Goal: Task Accomplishment & Management: Use online tool/utility

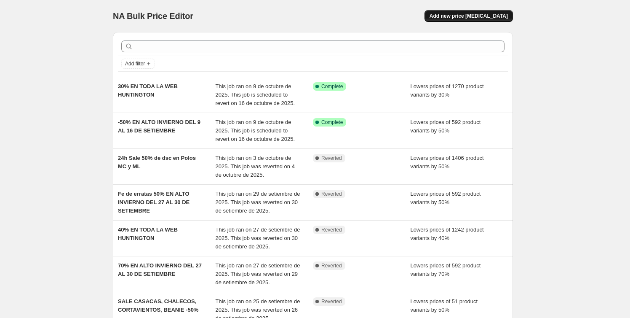
click at [463, 15] on span "Add new price [MEDICAL_DATA]" at bounding box center [469, 16] width 78 height 7
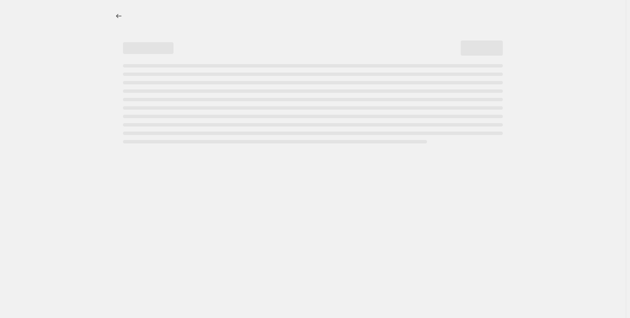
select select "percentage"
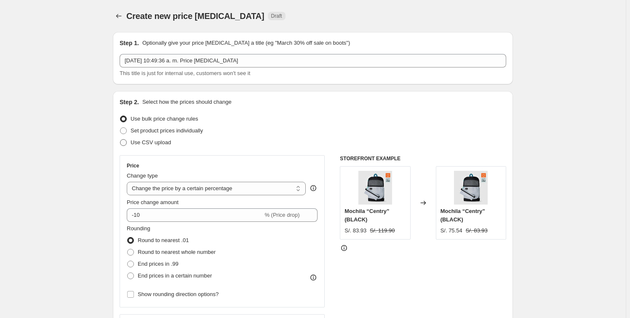
click at [151, 142] on span "Use CSV upload" at bounding box center [151, 142] width 40 height 6
click at [120, 139] on input "Use CSV upload" at bounding box center [120, 139] width 0 height 0
radio input "true"
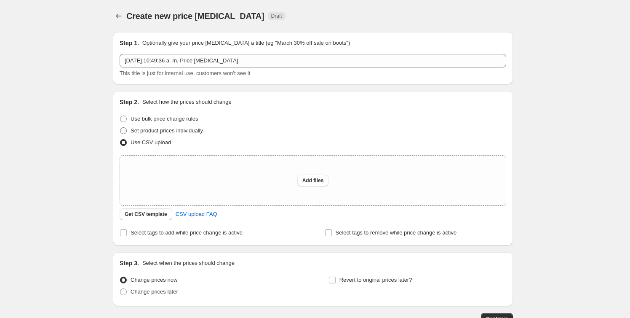
click at [155, 134] on span "Set product prices individually" at bounding box center [167, 130] width 72 height 6
click at [120, 128] on input "Set product prices individually" at bounding box center [120, 127] width 0 height 0
radio input "true"
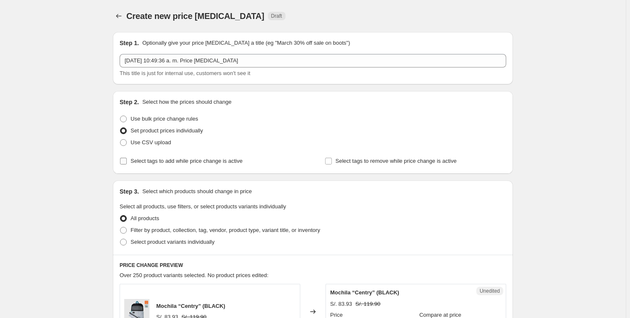
click at [197, 161] on span "Select tags to add while price change is active" at bounding box center [187, 161] width 112 height 6
click at [127, 161] on input "Select tags to add while price change is active" at bounding box center [123, 161] width 7 height 7
checkbox input "true"
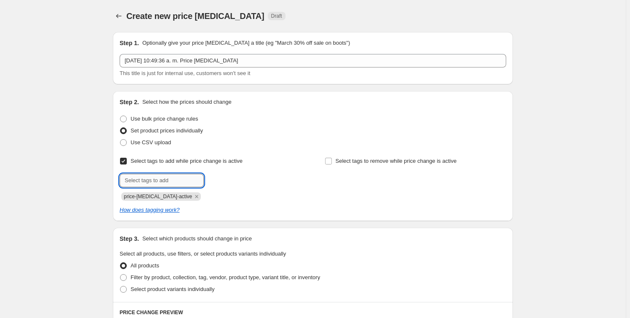
click at [186, 182] on input "text" at bounding box center [162, 180] width 84 height 13
type input "-10%"
click at [219, 179] on b "Add" at bounding box center [216, 180] width 10 height 6
click at [366, 166] on label "Select tags to remove while price change is active" at bounding box center [391, 161] width 132 height 12
click at [332, 164] on input "Select tags to remove while price change is active" at bounding box center [328, 161] width 7 height 7
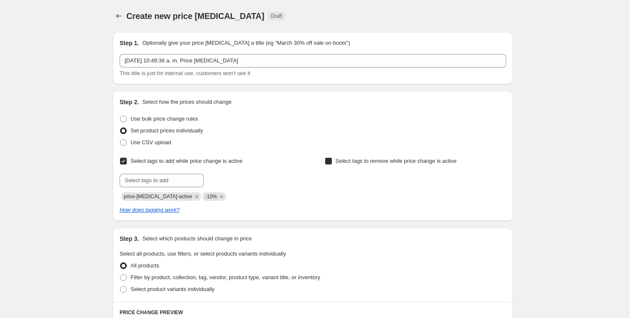
checkbox input "true"
click at [354, 180] on input "text" at bounding box center [367, 180] width 84 height 13
type input "-10%"
click at [429, 181] on span "-10%" at bounding box center [433, 180] width 12 height 6
click at [161, 195] on span "price-[MEDICAL_DATA]-active" at bounding box center [158, 196] width 68 height 6
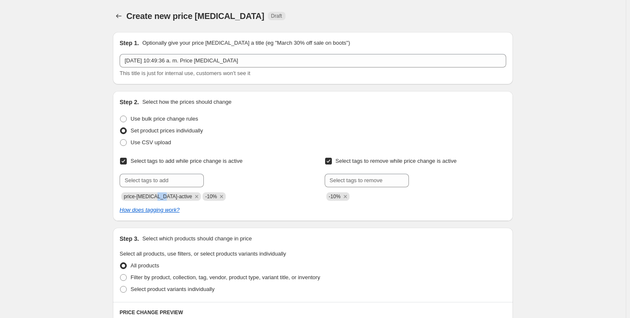
click at [161, 195] on span "price-[MEDICAL_DATA]-active" at bounding box center [158, 196] width 68 height 6
copy span "price-[MEDICAL_DATA]-active"
click at [355, 179] on input "text" at bounding box center [367, 180] width 84 height 13
paste input "price-[MEDICAL_DATA]-active"
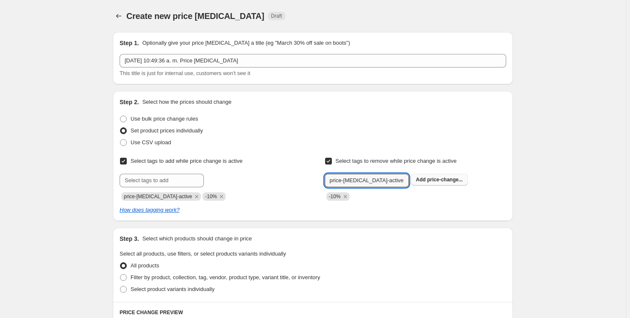
type input "price-[MEDICAL_DATA]-active"
click at [439, 179] on span "price-change..." at bounding box center [445, 180] width 36 height 6
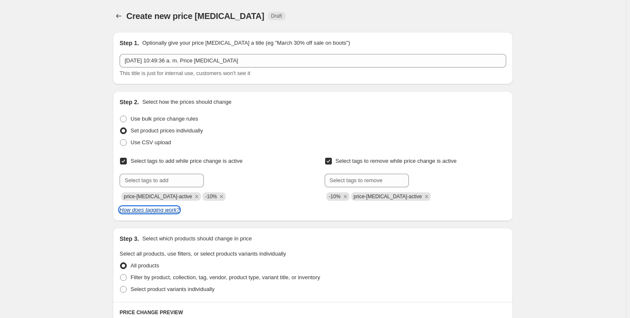
click at [161, 209] on icon "How does tagging work?" at bounding box center [150, 209] width 60 height 6
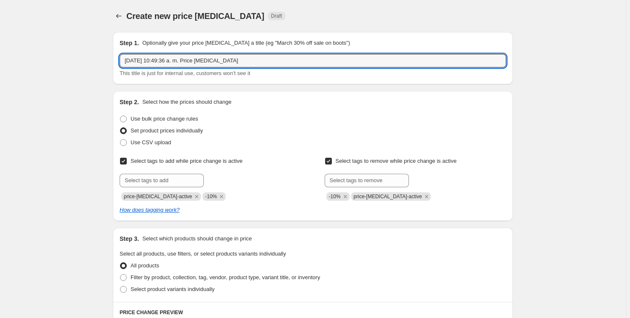
drag, startPoint x: 252, startPoint y: 59, endPoint x: -10, endPoint y: 41, distance: 261.8
click at [0, 41] on html "Home Settings Plans Skip to content Create new price [MEDICAL_DATA]. This page …" at bounding box center [315, 159] width 630 height 318
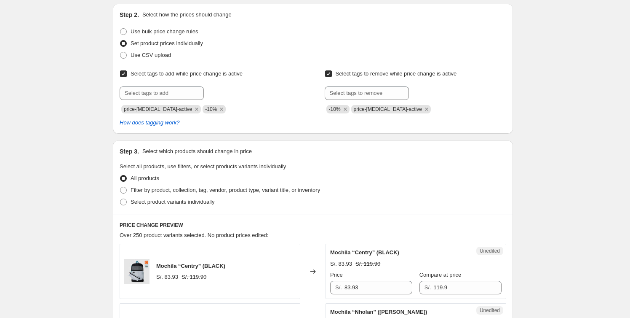
scroll to position [191, 0]
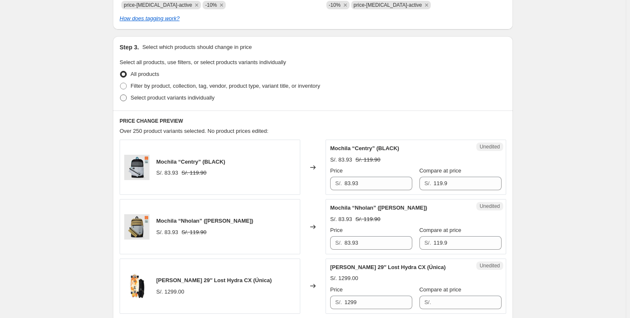
type input "-10%"
click at [189, 99] on span "Select product variants individually" at bounding box center [173, 97] width 84 height 6
click at [120, 95] on input "Select product variants individually" at bounding box center [120, 94] width 0 height 0
radio input "true"
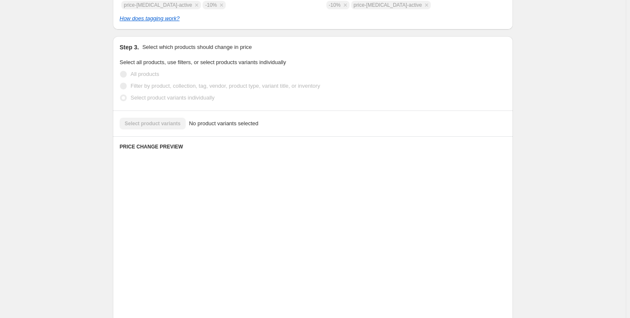
scroll to position [172, 0]
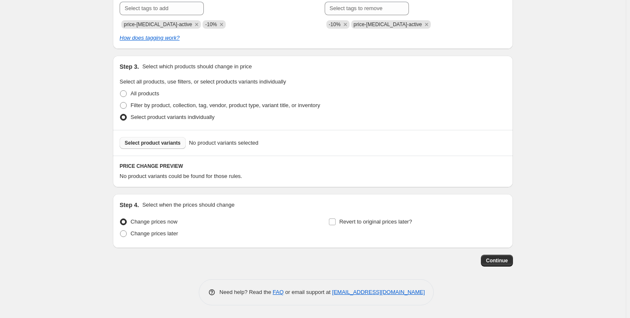
click at [160, 140] on span "Select product variants" at bounding box center [153, 142] width 56 height 7
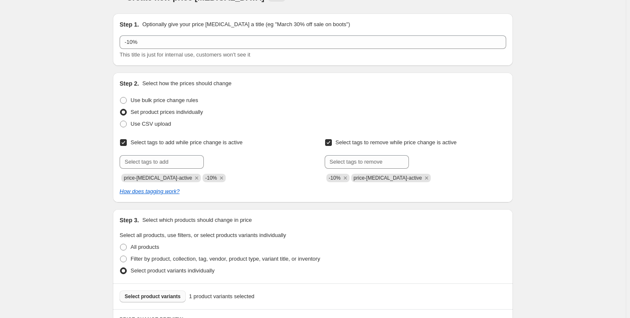
scroll to position [249, 0]
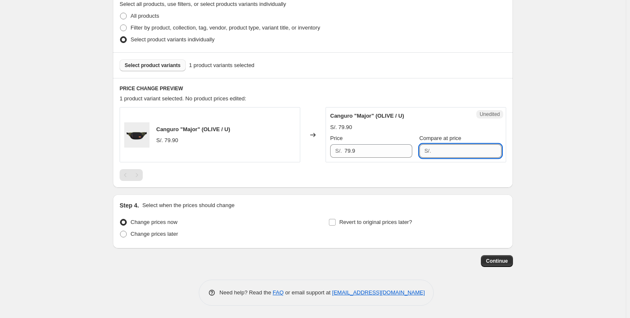
click at [452, 152] on input "Compare at price" at bounding box center [468, 150] width 68 height 13
type input "73"
click at [521, 164] on div "Create new price [MEDICAL_DATA]. This page is ready Create new price [MEDICAL_D…" at bounding box center [313, 34] width 420 height 567
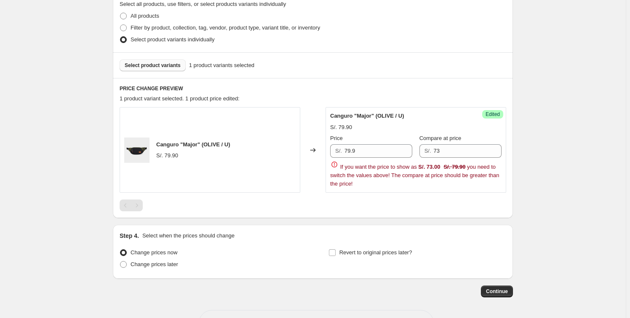
click at [362, 183] on div "If you want the price to show as S/. 73.00 S/. 79.90 you need to switch the val…" at bounding box center [415, 174] width 171 height 28
click at [506, 288] on span "Continue" at bounding box center [497, 291] width 22 height 7
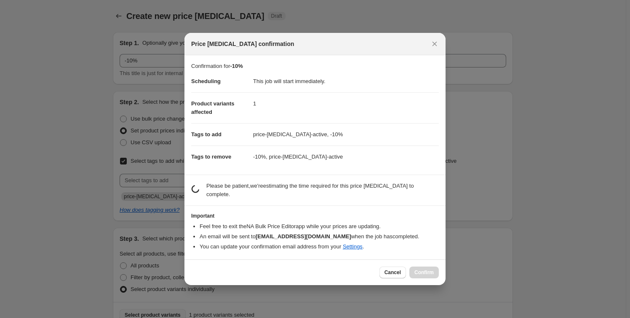
scroll to position [0, 0]
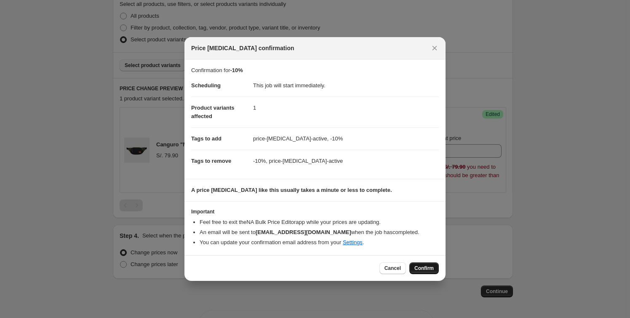
click at [425, 269] on span "Confirm" at bounding box center [424, 268] width 19 height 7
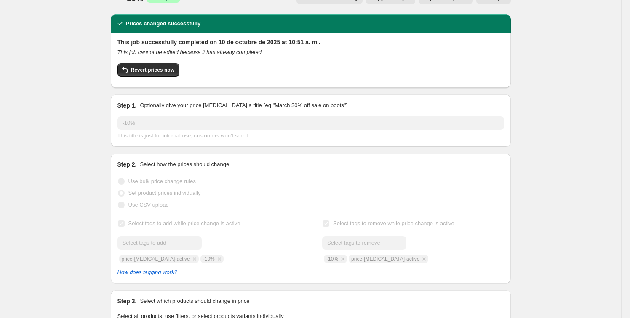
scroll to position [4, 0]
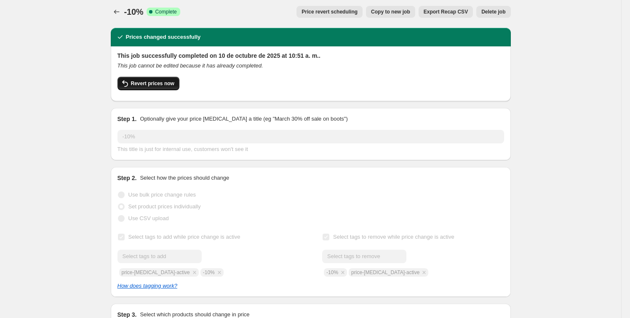
click at [149, 79] on button "Revert prices now" at bounding box center [149, 83] width 62 height 13
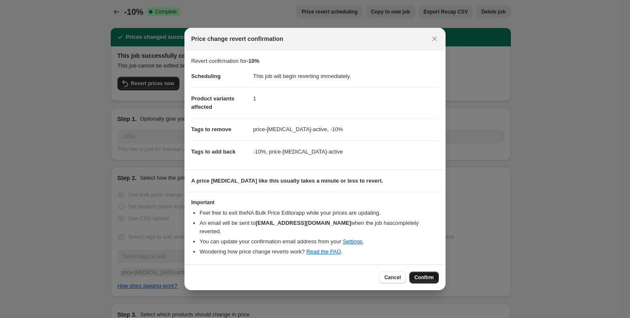
click at [422, 274] on span "Confirm" at bounding box center [424, 277] width 19 height 7
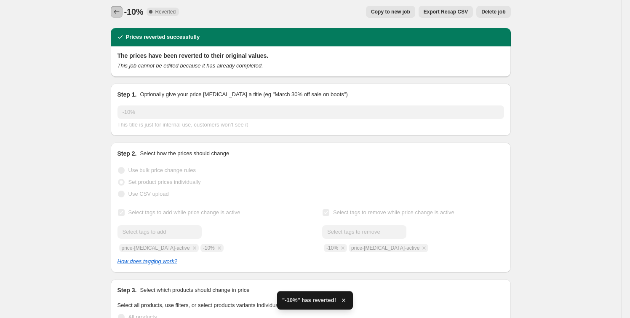
click at [120, 12] on icon "Price change jobs" at bounding box center [116, 12] width 8 height 8
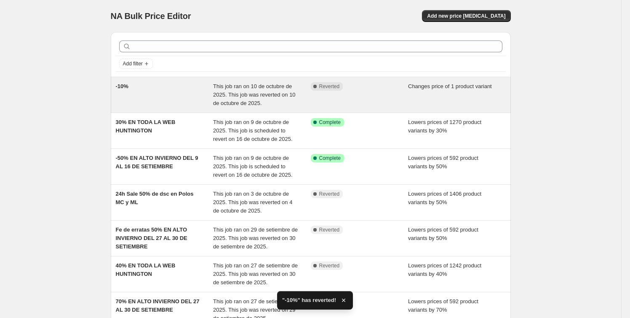
click at [330, 95] on div "Complete Reverted" at bounding box center [360, 94] width 98 height 25
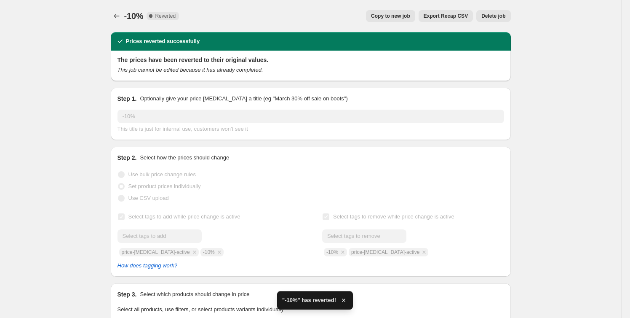
click at [498, 20] on button "Delete job" at bounding box center [493, 16] width 34 height 12
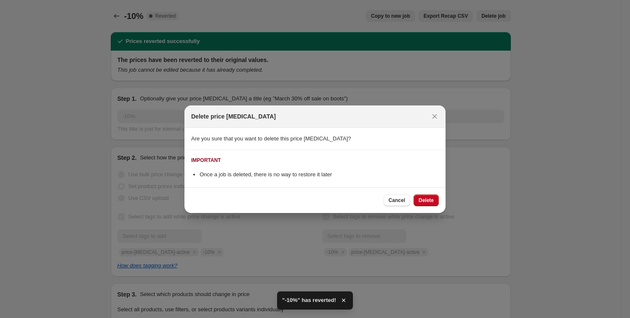
click at [425, 201] on span "Delete" at bounding box center [426, 200] width 15 height 7
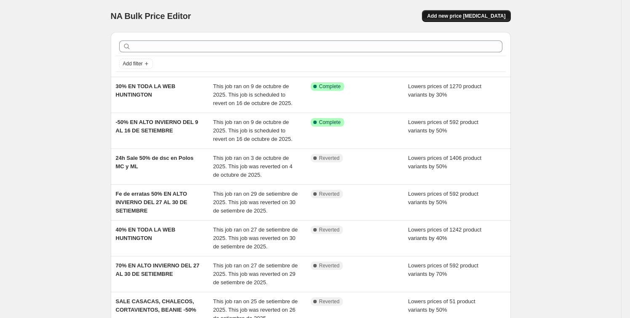
click at [477, 16] on span "Add new price [MEDICAL_DATA]" at bounding box center [466, 16] width 78 height 7
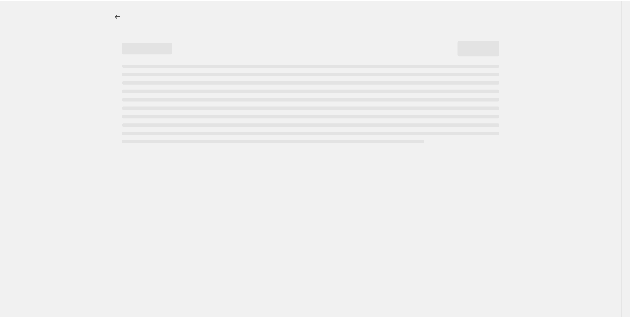
select select "percentage"
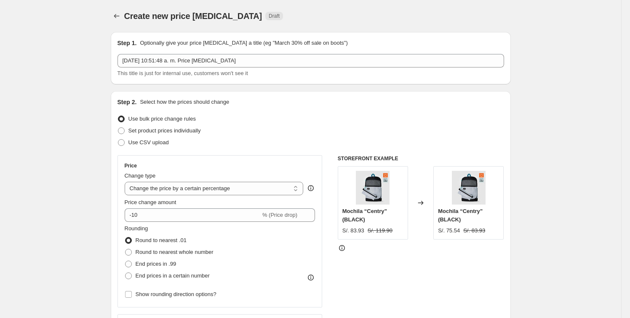
scroll to position [76, 0]
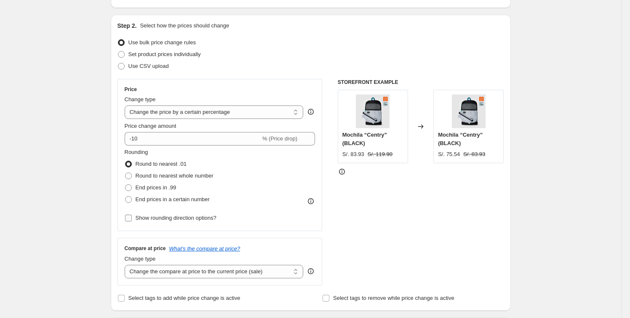
click at [141, 217] on span "Show rounding direction options?" at bounding box center [176, 217] width 81 height 6
click at [132, 217] on input "Show rounding direction options?" at bounding box center [128, 217] width 7 height 7
checkbox input "true"
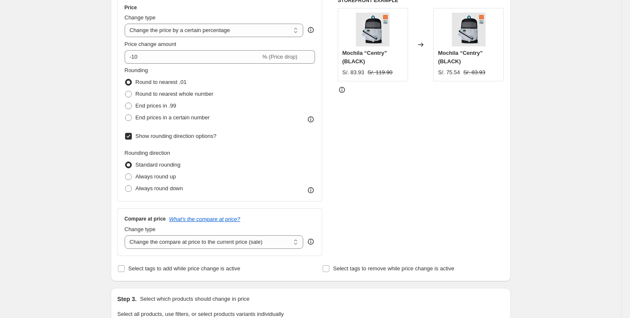
scroll to position [153, 0]
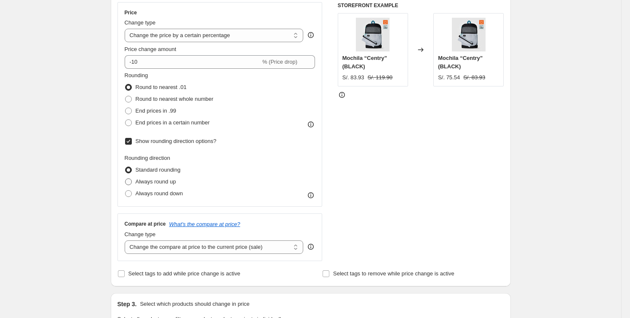
click at [149, 180] on span "Always round up" at bounding box center [156, 181] width 40 height 6
click at [126, 179] on input "Always round up" at bounding box center [125, 178] width 0 height 0
radio input "true"
click at [152, 193] on span "Always round down" at bounding box center [160, 193] width 48 height 6
click at [126, 190] on input "Always round down" at bounding box center [125, 190] width 0 height 0
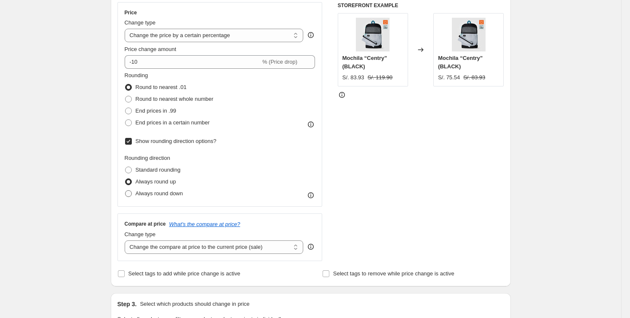
radio input "true"
click at [169, 182] on span "Always round up" at bounding box center [156, 181] width 40 height 6
click at [126, 179] on input "Always round up" at bounding box center [125, 178] width 0 height 0
radio input "true"
click at [156, 168] on span "Standard rounding" at bounding box center [158, 169] width 45 height 6
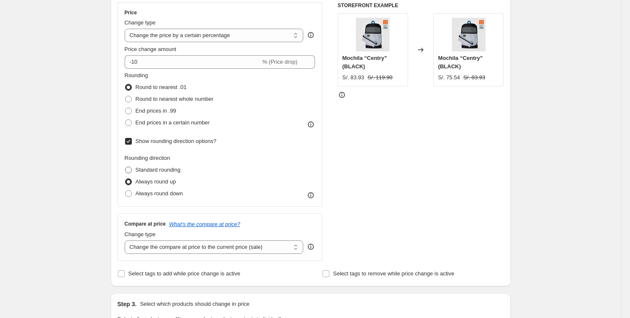
click at [126, 167] on input "Standard rounding" at bounding box center [125, 166] width 0 height 0
radio input "true"
click at [154, 182] on span "Always round up" at bounding box center [156, 181] width 40 height 6
click at [126, 179] on input "Always round up" at bounding box center [125, 178] width 0 height 0
radio input "true"
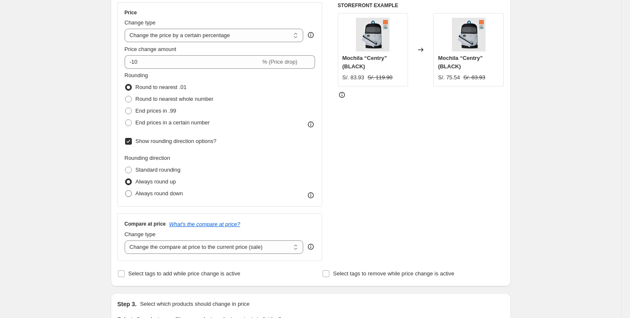
click at [155, 197] on span "Always round down" at bounding box center [160, 193] width 48 height 8
click at [126, 190] on input "Always round down" at bounding box center [125, 190] width 0 height 0
radio input "true"
click at [158, 171] on span "Standard rounding" at bounding box center [158, 169] width 45 height 6
click at [126, 167] on input "Standard rounding" at bounding box center [125, 166] width 0 height 0
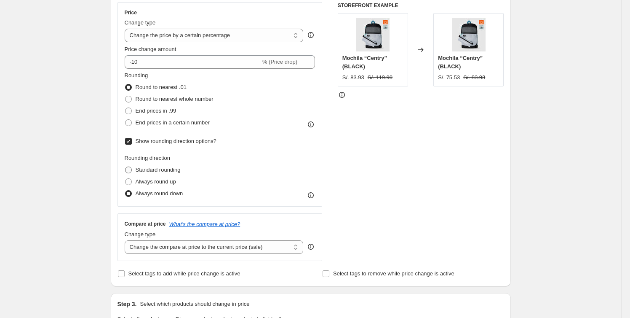
radio input "true"
click at [131, 139] on input "Show rounding direction options?" at bounding box center [128, 141] width 7 height 7
checkbox input "false"
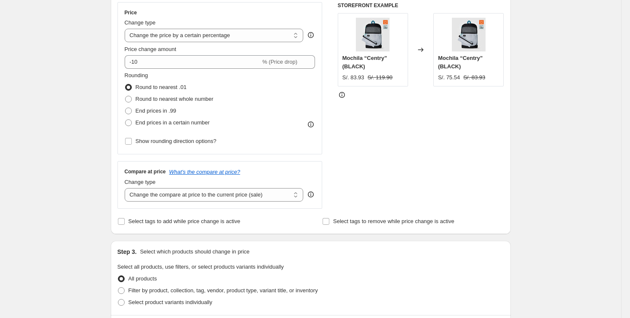
click at [311, 123] on icon at bounding box center [311, 124] width 8 height 8
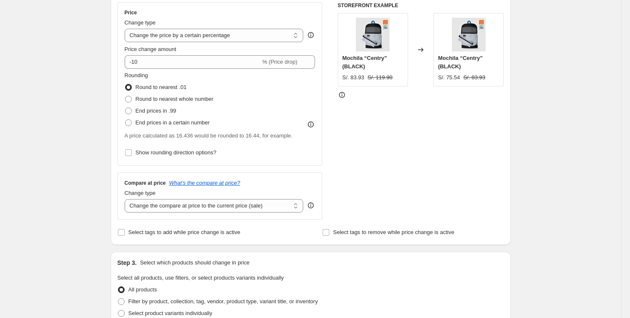
click at [314, 123] on icon at bounding box center [311, 124] width 8 height 8
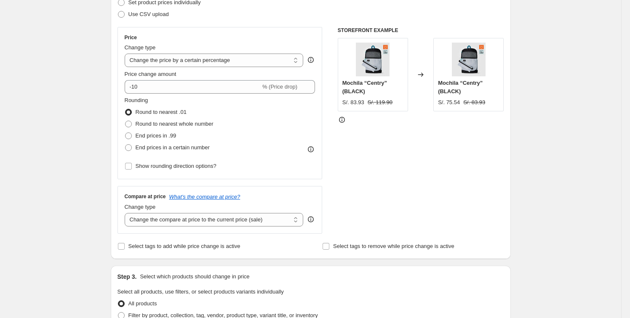
scroll to position [115, 0]
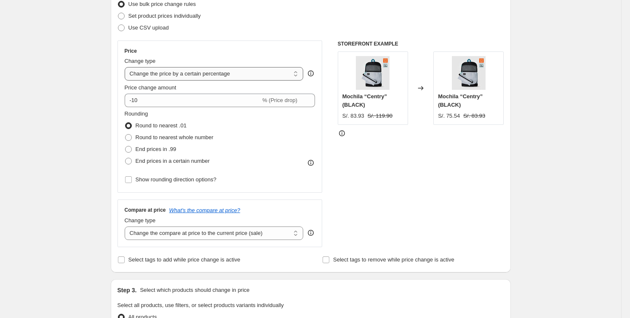
click at [267, 72] on select "Change the price to a certain amount Change the price by a certain amount Chang…" at bounding box center [214, 73] width 179 height 13
select select "by"
click at [126, 67] on select "Change the price to a certain amount Change the price by a certain amount Chang…" at bounding box center [214, 73] width 179 height 13
type input "-10.00"
click at [251, 75] on select "Change the price to a certain amount Change the price by a certain amount Chang…" at bounding box center [214, 73] width 179 height 13
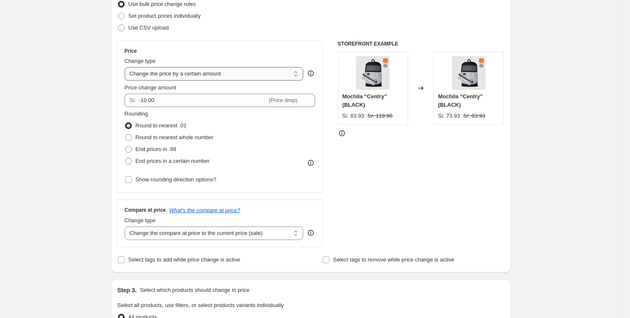
select select "percentage"
click at [126, 67] on select "Change the price to a certain amount Change the price by a certain amount Chang…" at bounding box center [214, 73] width 179 height 13
type input "-15"
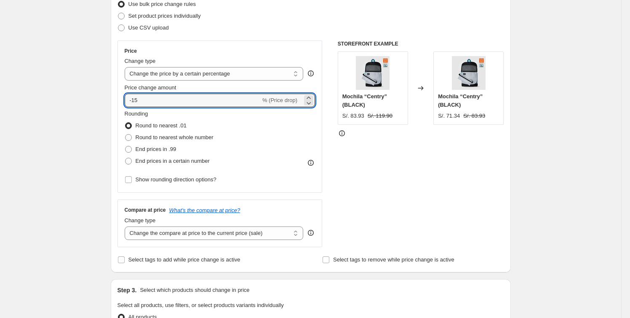
drag, startPoint x: 198, startPoint y: 104, endPoint x: 42, endPoint y: 102, distance: 155.9
click at [43, 102] on div "Create new price change job. This page is ready Create new price change job Dra…" at bounding box center [310, 306] width 621 height 842
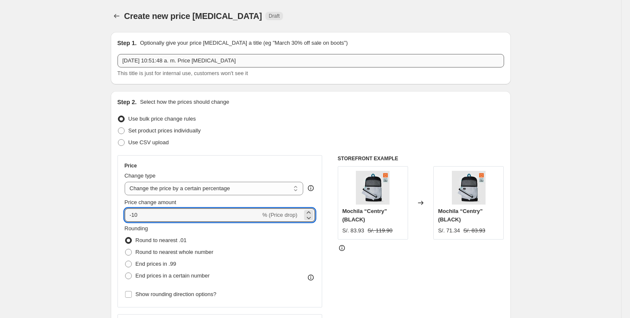
scroll to position [0, 0]
type input "-10"
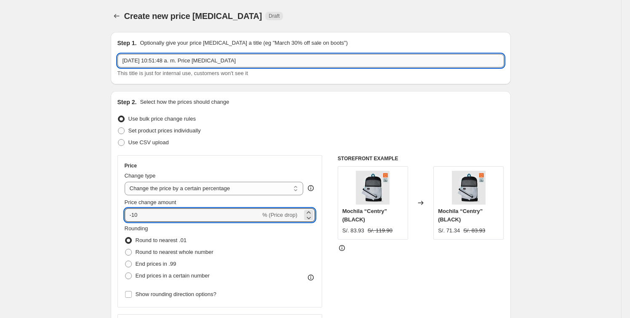
click at [187, 57] on input "10 oct. 2025, 10:51:48 a. m. Price change job" at bounding box center [311, 60] width 387 height 13
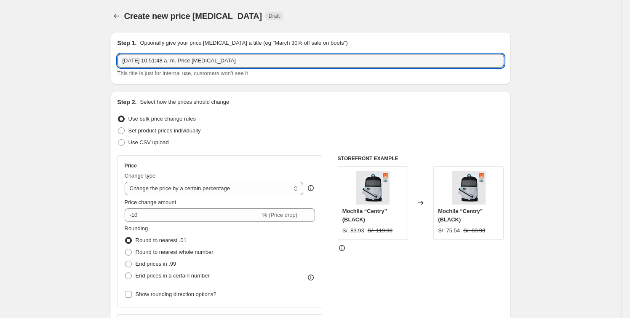
drag, startPoint x: 243, startPoint y: 58, endPoint x: -101, endPoint y: 44, distance: 344.5
click at [0, 44] on html "Home Settings Plans Skip to content Create new price change job. This page is r…" at bounding box center [315, 159] width 630 height 318
type input "-10"
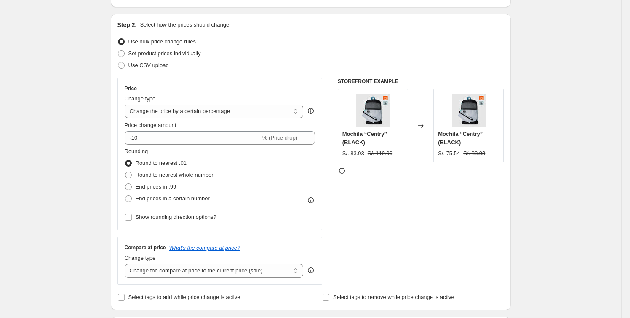
scroll to position [191, 0]
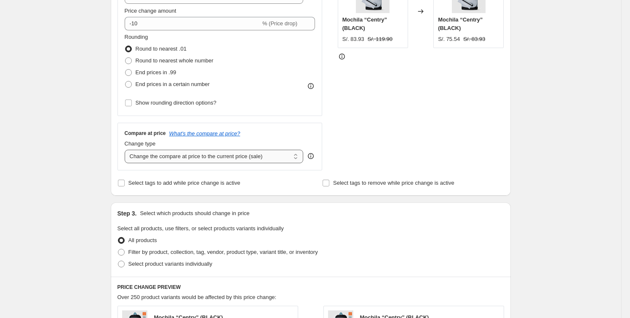
click at [239, 153] on select "Change the compare at price to the current price (sale) Change the compare at p…" at bounding box center [214, 156] width 179 height 13
click at [236, 158] on select "Change the compare at price to the current price (sale) Change the compare at p…" at bounding box center [214, 156] width 179 height 13
select select "percentage"
click at [126, 150] on select "Change the compare at price to the current price (sale) Change the compare at p…" at bounding box center [214, 156] width 179 height 13
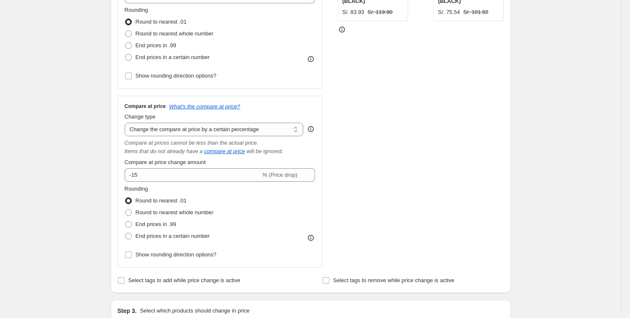
scroll to position [230, 0]
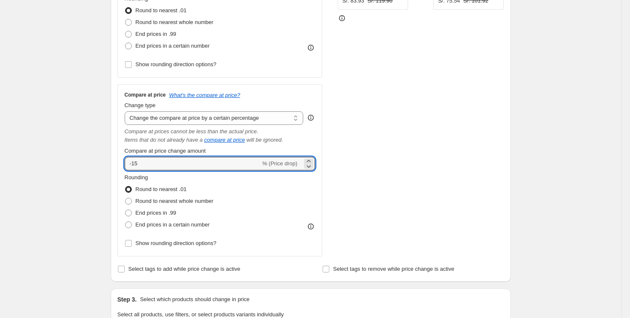
drag, startPoint x: 66, startPoint y: 165, endPoint x: 64, endPoint y: 146, distance: 19.0
click at [21, 164] on div "Create new price change job. This page is ready Create new price change job Dra…" at bounding box center [310, 253] width 621 height 966
type input "-10"
click at [223, 138] on icon "compare at price" at bounding box center [224, 139] width 41 height 6
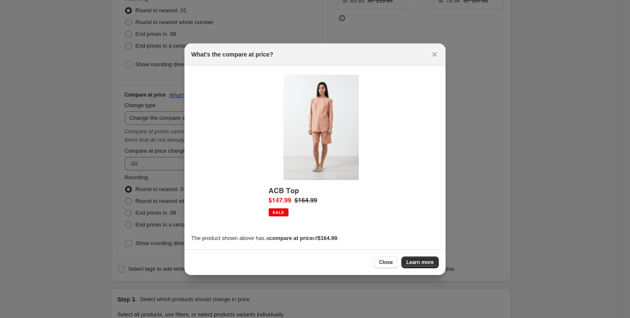
scroll to position [0, 0]
click at [434, 54] on icon "Close" at bounding box center [435, 54] width 5 height 5
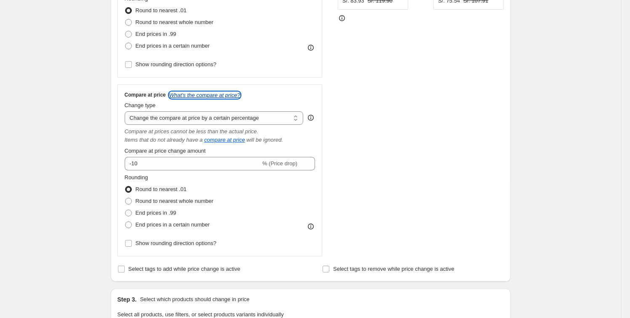
click at [200, 95] on icon "What's the compare at price?" at bounding box center [204, 95] width 71 height 6
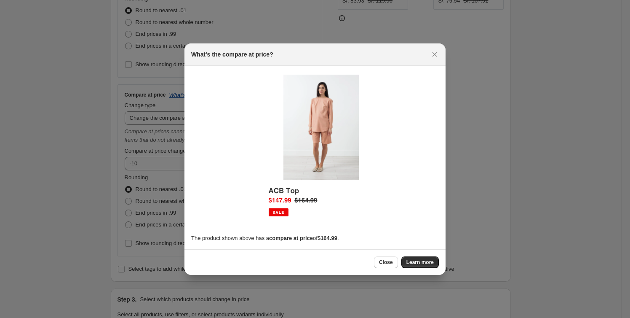
scroll to position [0, 0]
click at [272, 208] on img ":r86:" at bounding box center [315, 149] width 104 height 155
click at [273, 208] on img ":r86:" at bounding box center [315, 149] width 104 height 155
click at [274, 208] on img ":r86:" at bounding box center [315, 149] width 104 height 155
click at [286, 225] on img ":r86:" at bounding box center [315, 149] width 104 height 155
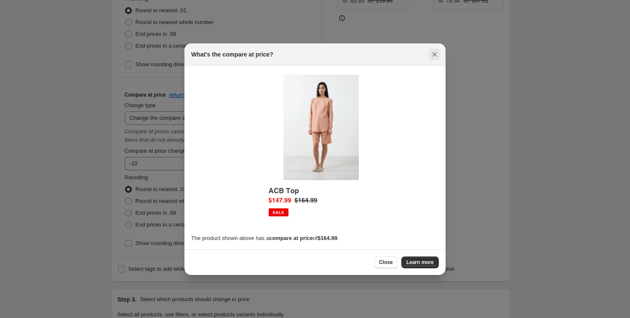
click at [433, 56] on icon "Close" at bounding box center [435, 54] width 5 height 5
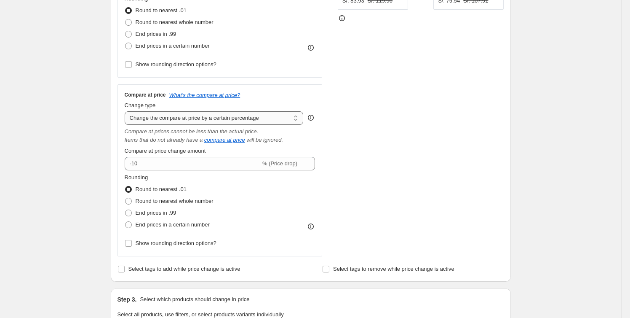
click at [260, 118] on select "Change the compare at price to the current price (sale) Change the compare at p…" at bounding box center [214, 117] width 179 height 13
click at [126, 111] on select "Change the compare at price to the current price (sale) Change the compare at p…" at bounding box center [214, 117] width 179 height 13
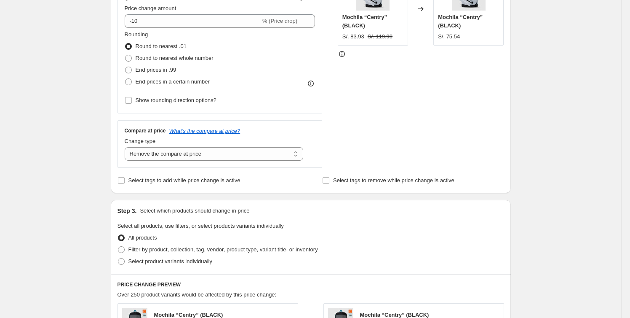
scroll to position [153, 0]
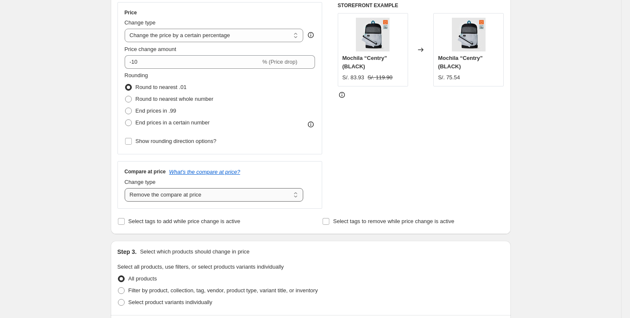
click at [253, 193] on select "Change the compare at price to the current price (sale) Change the compare at p…" at bounding box center [214, 194] width 179 height 13
click at [126, 188] on select "Change the compare at price to the current price (sale) Change the compare at p…" at bounding box center [214, 194] width 179 height 13
click at [261, 192] on select "Change the compare at price to the current price (sale) Change the compare at p…" at bounding box center [214, 194] width 179 height 13
click at [126, 188] on select "Change the compare at price to the current price (sale) Change the compare at p…" at bounding box center [214, 194] width 179 height 13
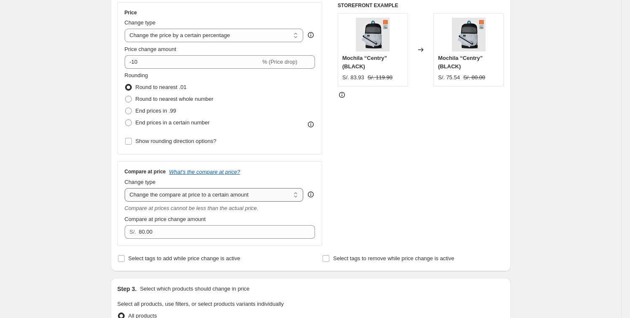
click at [261, 195] on select "Change the compare at price to the current price (sale) Change the compare at p…" at bounding box center [214, 194] width 179 height 13
click at [126, 188] on select "Change the compare at price to the current price (sale) Change the compare at p…" at bounding box center [214, 194] width 179 height 13
click at [258, 199] on select "Change the compare at price to the current price (sale) Change the compare at p…" at bounding box center [214, 194] width 179 height 13
select select "percentage"
click at [126, 188] on select "Change the compare at price to the current price (sale) Change the compare at p…" at bounding box center [214, 194] width 179 height 13
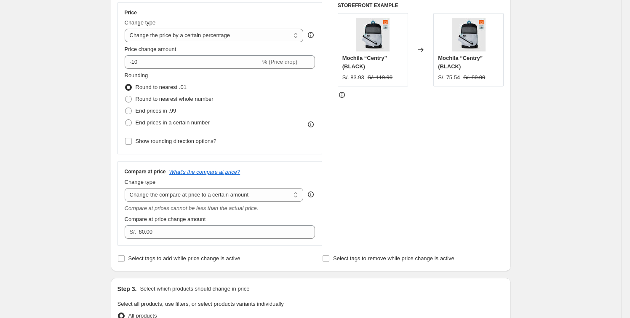
type input "-15"
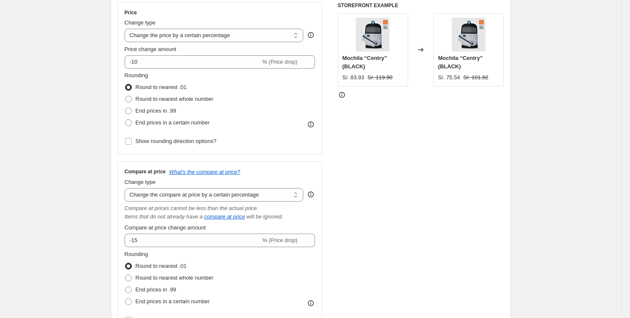
click at [434, 188] on div "STOREFRONT EXAMPLE Mochila “Centry” (BLACK) S/. 83.93 S/. 119.90 Changed to Moc…" at bounding box center [421, 167] width 166 height 331
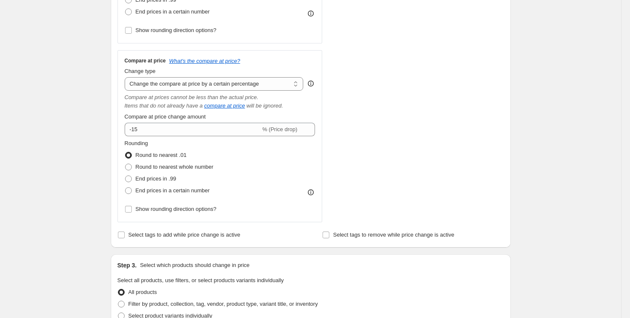
scroll to position [268, 0]
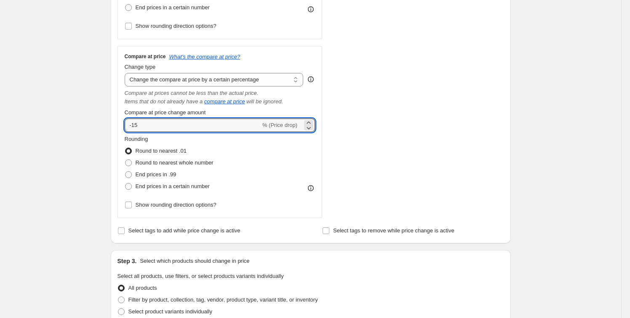
drag, startPoint x: 44, startPoint y: 128, endPoint x: -1, endPoint y: 131, distance: 45.2
type input "-10"
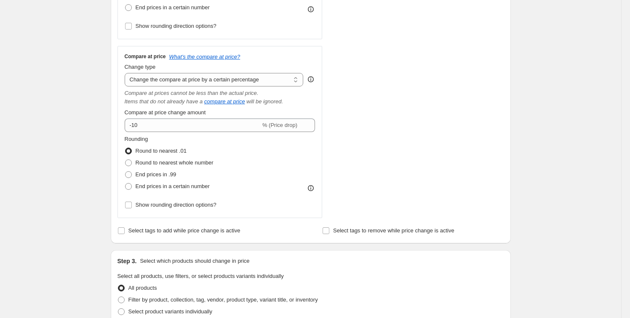
click at [86, 128] on div "Create new price change job. This page is ready Create new price change job Dra…" at bounding box center [310, 215] width 621 height 966
click at [227, 103] on icon "compare at price" at bounding box center [224, 101] width 41 height 6
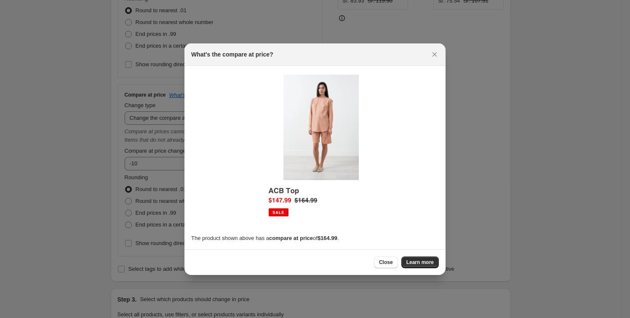
scroll to position [0, 0]
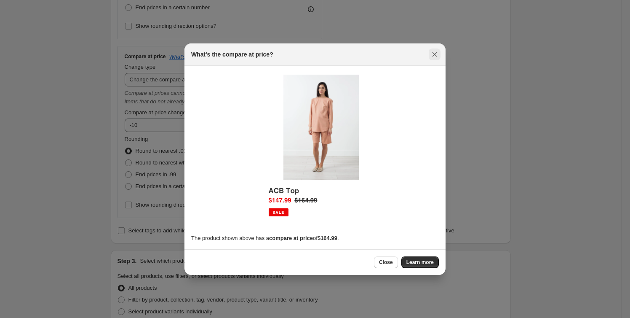
click at [433, 54] on icon "Close" at bounding box center [435, 54] width 8 height 8
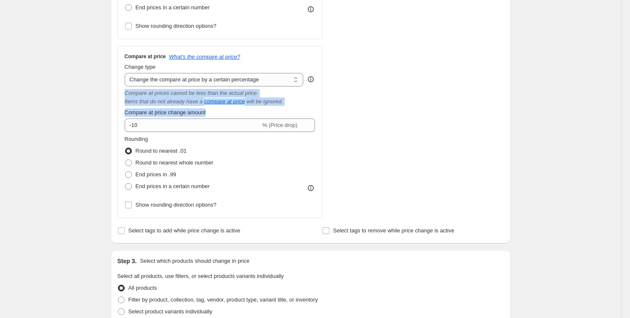
drag, startPoint x: 230, startPoint y: 112, endPoint x: 121, endPoint y: 96, distance: 110.2
click at [121, 96] on div "Compare at price What's the compare at price? Change type Change the compare at…" at bounding box center [220, 132] width 205 height 172
copy div "Compare at prices cannot be less than the actual price. Items that do not alrea…"
click at [267, 79] on select "Change the compare at price to the current price (sale) Change the compare at p…" at bounding box center [214, 79] width 179 height 13
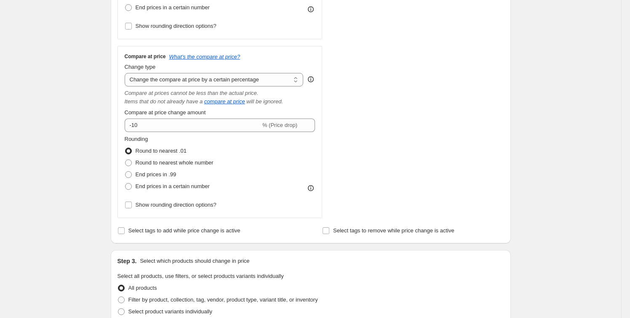
click at [425, 75] on div "STOREFRONT EXAMPLE Mochila “Centry” (BLACK) S/. 83.93 S/. 119.90 Changed to Moc…" at bounding box center [421, 52] width 166 height 331
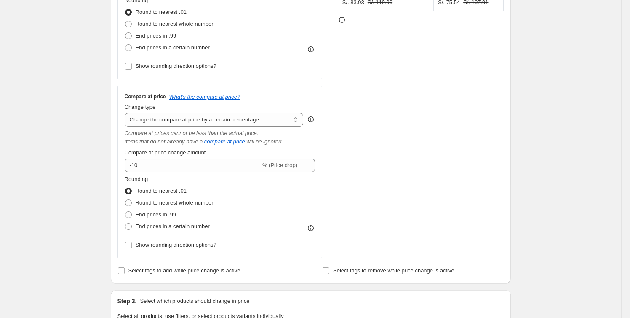
scroll to position [230, 0]
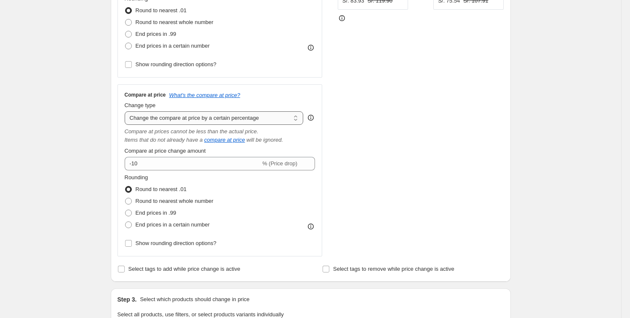
click at [246, 120] on select "Change the compare at price to the current price (sale) Change the compare at p…" at bounding box center [214, 117] width 179 height 13
click at [126, 111] on select "Change the compare at price to the current price (sale) Change the compare at p…" at bounding box center [214, 117] width 179 height 13
click at [416, 128] on div "STOREFRONT EXAMPLE Mochila “Centry” (BLACK) S/. 83.93 S/. 119.90 Changed to Moc…" at bounding box center [421, 90] width 166 height 331
click at [241, 115] on select "Change the compare at price to the current price (sale) Change the compare at p…" at bounding box center [214, 117] width 179 height 13
select select "ep"
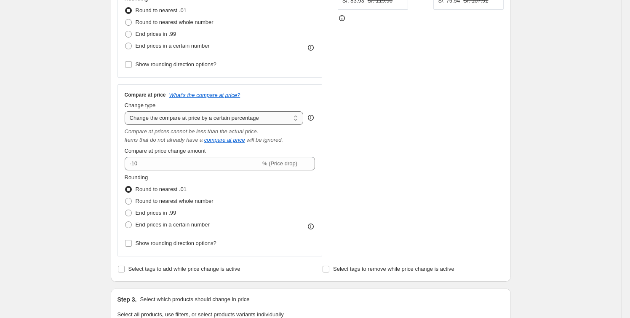
click at [126, 111] on select "Change the compare at price to the current price (sale) Change the compare at p…" at bounding box center [214, 117] width 179 height 13
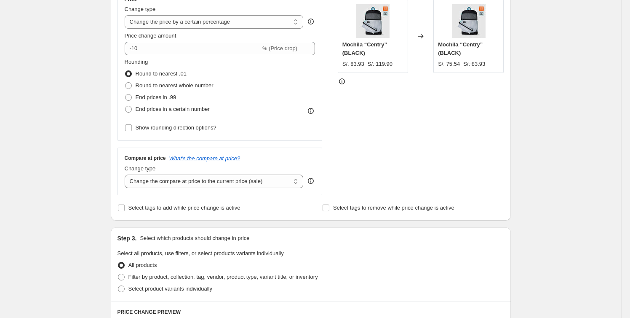
scroll to position [153, 0]
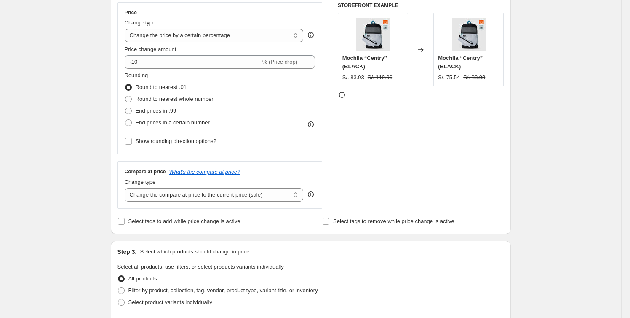
click at [345, 93] on icon at bounding box center [342, 95] width 8 height 8
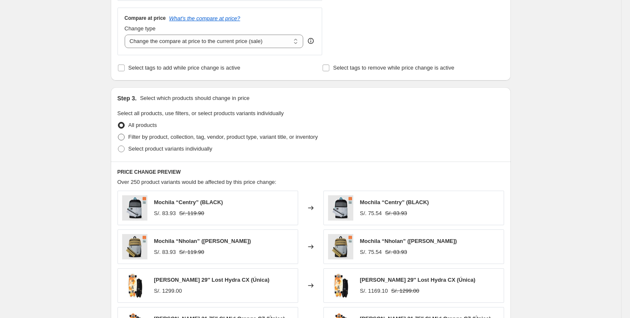
click at [186, 137] on span "Filter by product, collection, tag, vendor, product type, variant title, or inv…" at bounding box center [223, 137] width 190 height 6
click at [118, 134] on input "Filter by product, collection, tag, vendor, product type, variant title, or inv…" at bounding box center [118, 134] width 0 height 0
radio input "true"
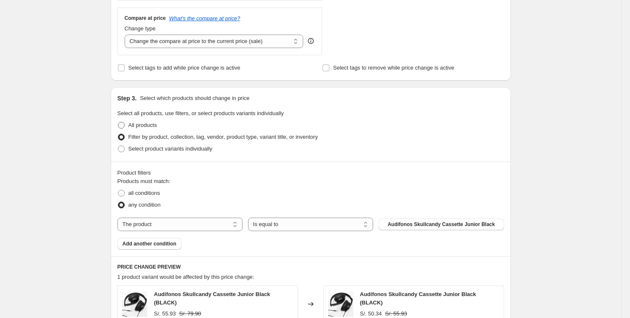
click at [136, 124] on span "All products" at bounding box center [142, 125] width 29 height 6
click at [118, 122] on input "All products" at bounding box center [118, 122] width 0 height 0
radio input "true"
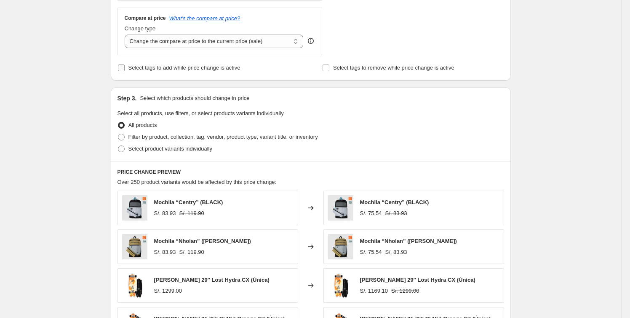
click at [170, 66] on span "Select tags to add while price change is active" at bounding box center [184, 67] width 112 height 6
click at [125, 66] on input "Select tags to add while price change is active" at bounding box center [121, 67] width 7 height 7
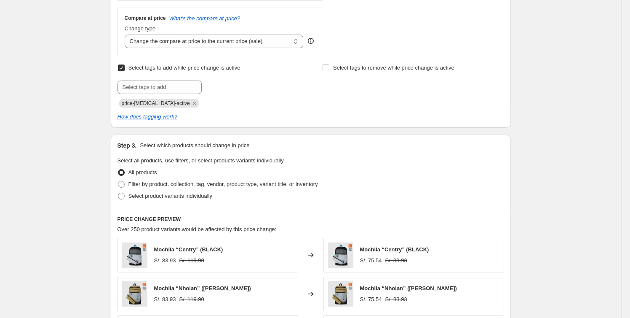
click at [205, 69] on span "Select tags to add while price change is active" at bounding box center [184, 67] width 112 height 6
click at [125, 69] on input "Select tags to add while price change is active" at bounding box center [121, 67] width 7 height 7
checkbox input "false"
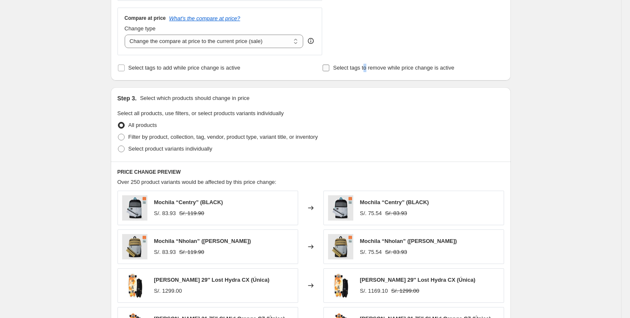
click at [366, 68] on span "Select tags to remove while price change is active" at bounding box center [393, 67] width 121 height 6
click at [320, 69] on div "Select tags to add while price change is active Select tags to remove while pri…" at bounding box center [311, 68] width 387 height 12
click at [328, 69] on input "Select tags to remove while price change is active" at bounding box center [326, 67] width 7 height 7
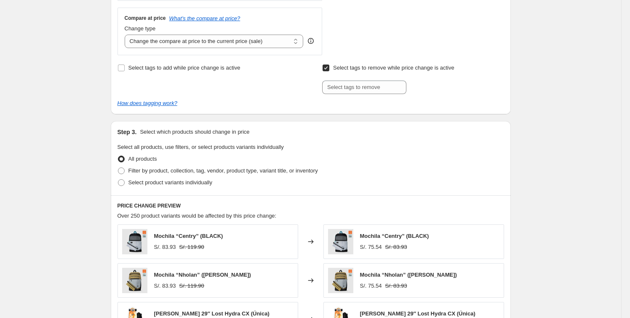
click at [329, 69] on input "Select tags to remove while price change is active" at bounding box center [326, 67] width 7 height 7
checkbox input "false"
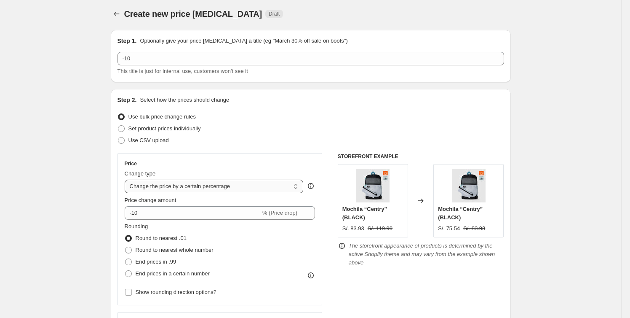
scroll to position [0, 0]
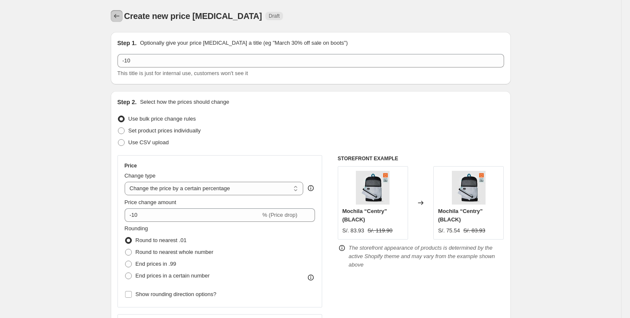
click at [115, 14] on icon "Price change jobs" at bounding box center [116, 16] width 8 height 8
